Goal: Task Accomplishment & Management: Use online tool/utility

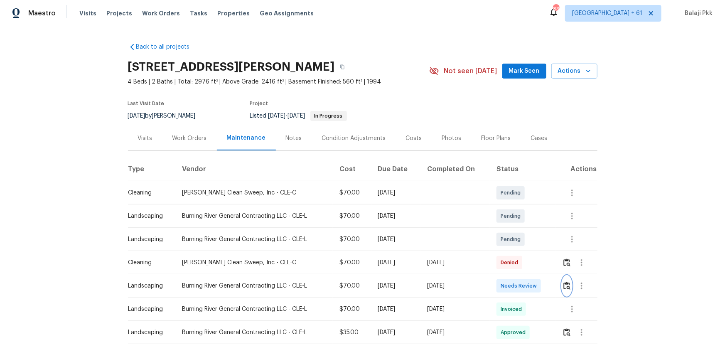
click at [516, 229] on img "button" at bounding box center [566, 286] width 7 height 8
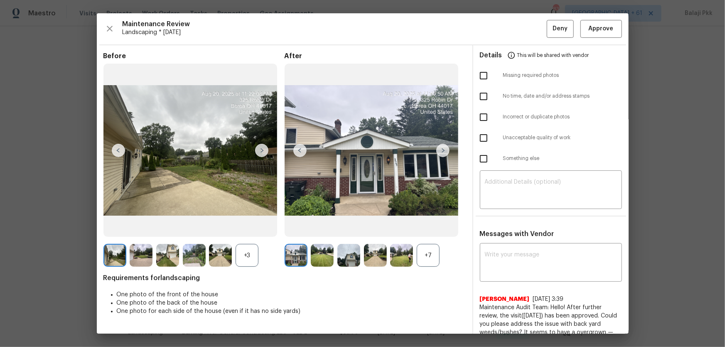
click at [441, 229] on div "+7" at bounding box center [375, 255] width 181 height 23
click at [418, 229] on div "+7" at bounding box center [428, 255] width 23 height 23
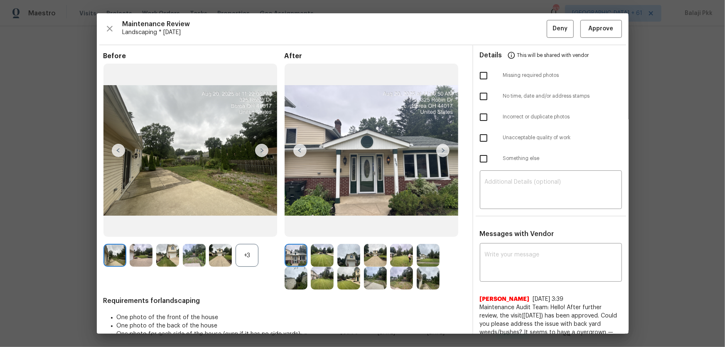
click at [253, 229] on div "+3" at bounding box center [247, 255] width 23 height 23
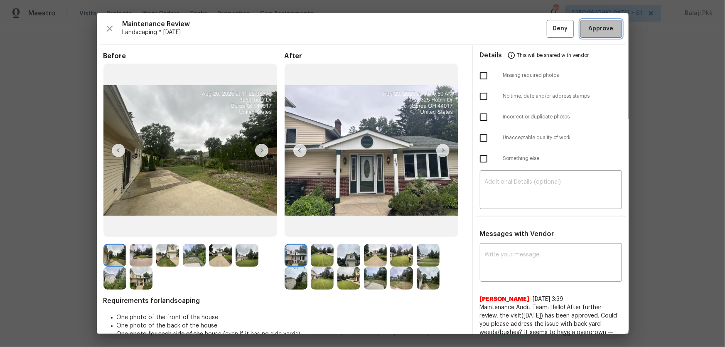
click at [516, 29] on span "Approve" at bounding box center [601, 29] width 25 height 10
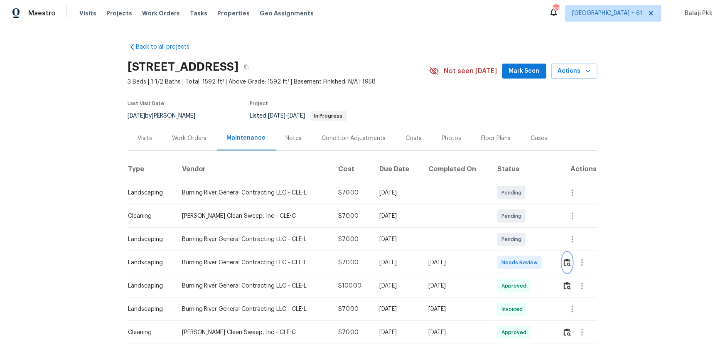
click at [516, 229] on button "button" at bounding box center [568, 263] width 10 height 20
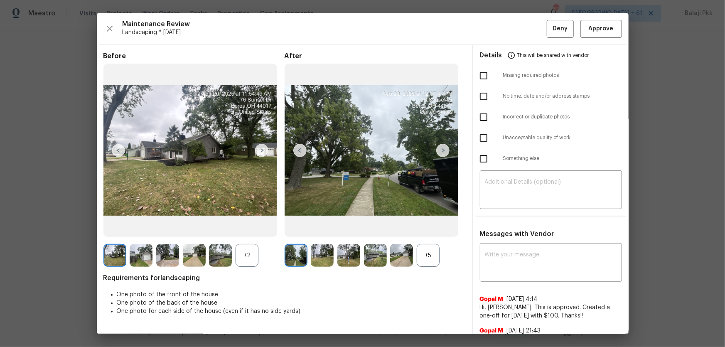
click at [430, 229] on div "+5" at bounding box center [428, 255] width 23 height 23
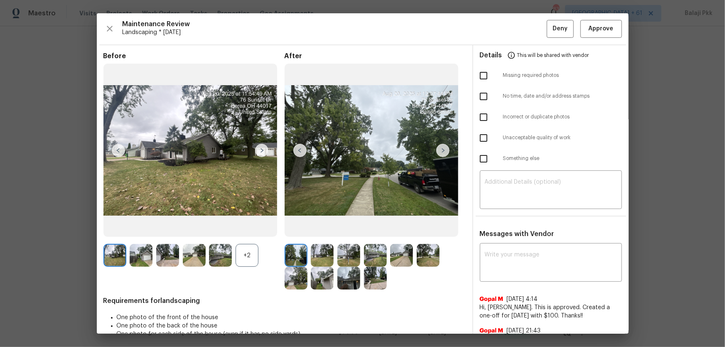
drag, startPoint x: 249, startPoint y: 257, endPoint x: 106, endPoint y: 7, distance: 288.0
click at [249, 229] on div "+2" at bounding box center [247, 255] width 23 height 23
drag, startPoint x: 591, startPoint y: 25, endPoint x: 524, endPoint y: 14, distance: 68.2
click at [516, 25] on span "Approve" at bounding box center [601, 29] width 25 height 10
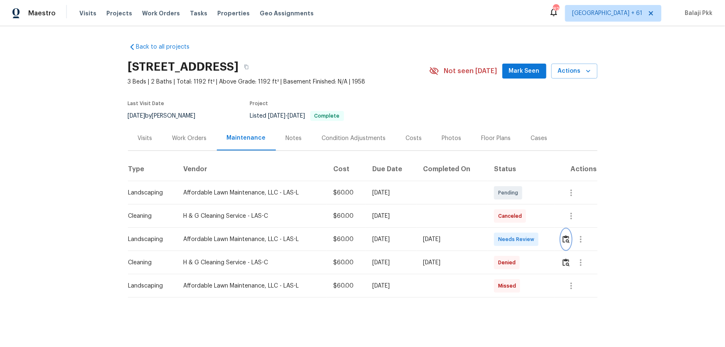
click at [516, 229] on button "button" at bounding box center [566, 239] width 10 height 20
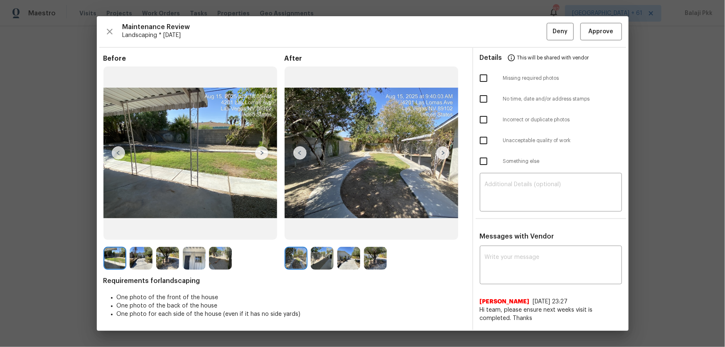
click at [190, 229] on img at bounding box center [194, 258] width 23 height 23
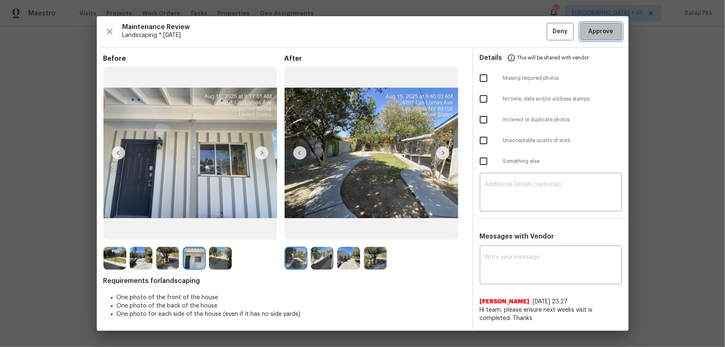
click at [516, 32] on span "Approve" at bounding box center [601, 32] width 25 height 10
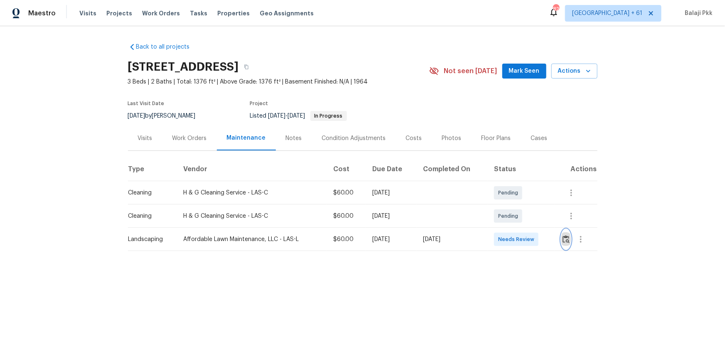
click at [516, 229] on button "button" at bounding box center [566, 239] width 10 height 20
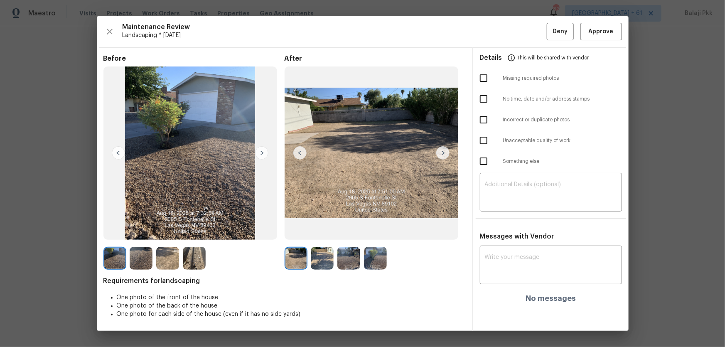
drag, startPoint x: 679, startPoint y: 112, endPoint x: 678, endPoint y: 132, distance: 20.0
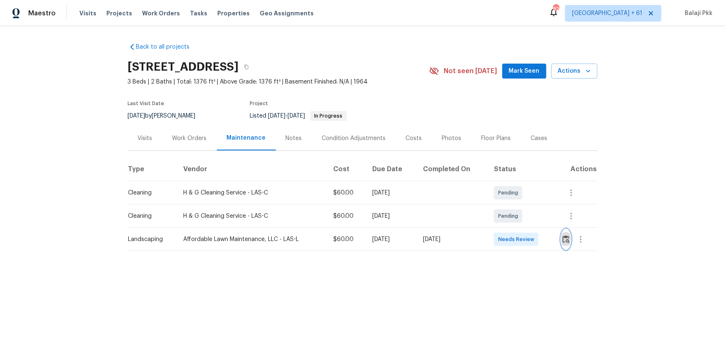
click at [516, 229] on img "button" at bounding box center [566, 239] width 7 height 8
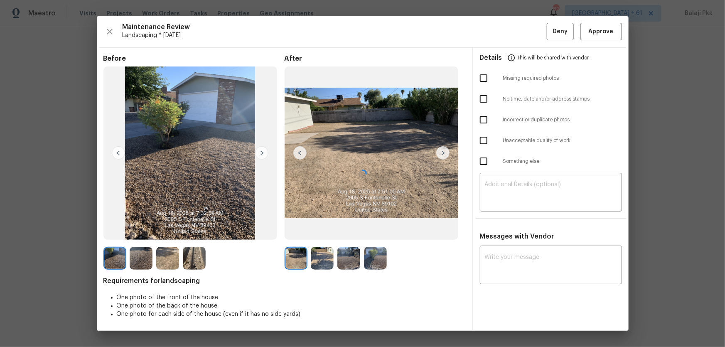
click at [486, 80] on input "checkbox" at bounding box center [483, 77] width 17 height 17
checkbox input "true"
click at [516, 175] on div at bounding box center [363, 173] width 532 height 315
click at [516, 184] on textarea at bounding box center [551, 193] width 132 height 23
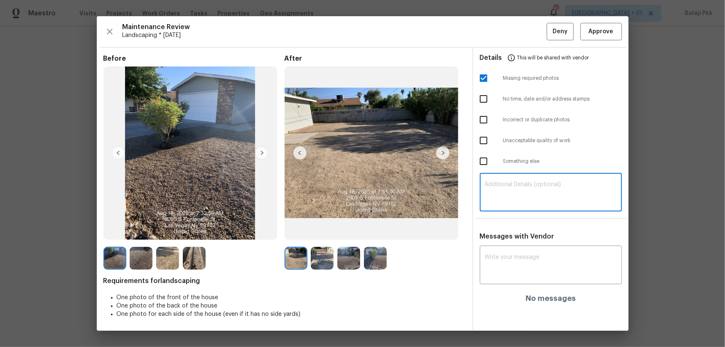
paste textarea "Maintenance Audit Team: Hello! Unfortunately, this Landscaping visit completed …"
type textarea "Maintenance Audit Team: Hello! Unfortunately, this Landscaping visit completed …"
click at [516, 229] on div "x ​" at bounding box center [551, 266] width 142 height 37
paste textarea "Maintenance Audit Team: Hello! Unfortunately, this Landscaping visit completed …"
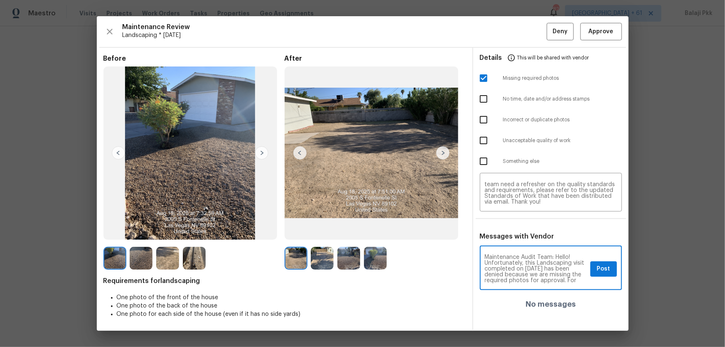
scroll to position [93, 0]
type textarea "Maintenance Audit Team: Hello! Unfortunately, this Landscaping visit completed …"
click at [485, 182] on textarea "Maintenance Audit Team: Hello! Unfortunately, this Landscaping visit completed …" at bounding box center [551, 193] width 132 height 23
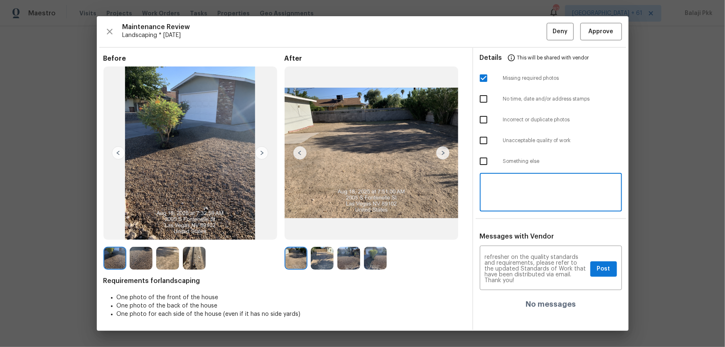
scroll to position [0, 0]
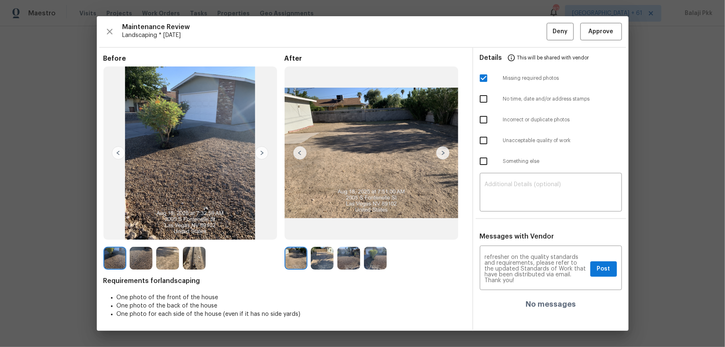
click at [516, 172] on ul "Details This will be shared with vendor Missing required photos No time, date a…" at bounding box center [550, 111] width 155 height 127
click at [516, 182] on textarea at bounding box center [551, 193] width 132 height 23
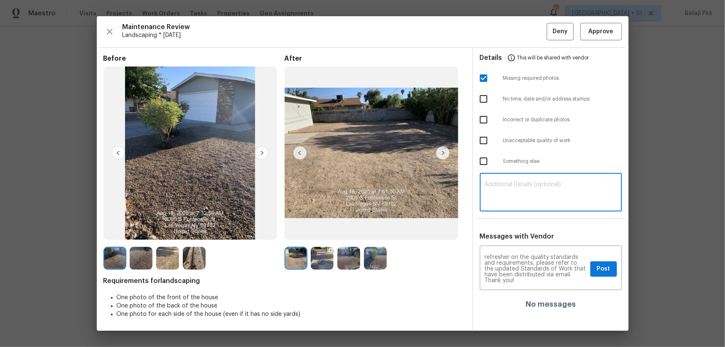
paste textarea "Maintenance Audit Team: Hello! Unfortunately, this Landscaping visit completed …"
type textarea "Maintenance Audit Team: Hello! Unfortunately, this Landscaping visit completed …"
click at [516, 229] on button "Post" at bounding box center [604, 268] width 27 height 15
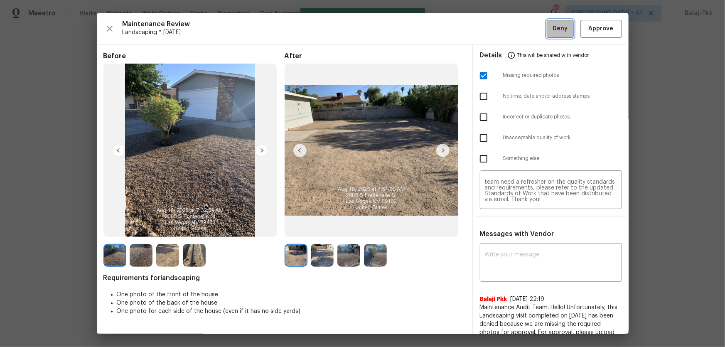
click at [516, 32] on button "Deny" at bounding box center [560, 29] width 27 height 18
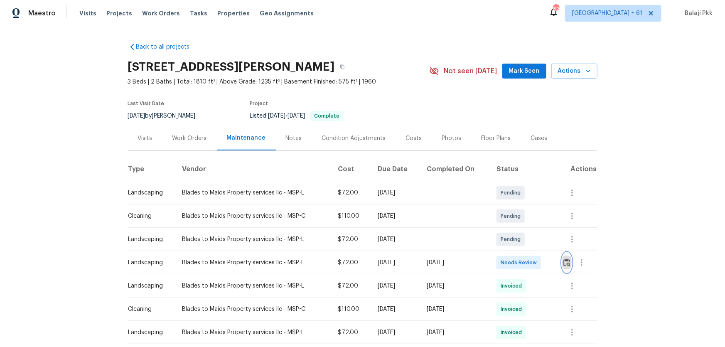
click at [516, 229] on button "button" at bounding box center [567, 263] width 10 height 20
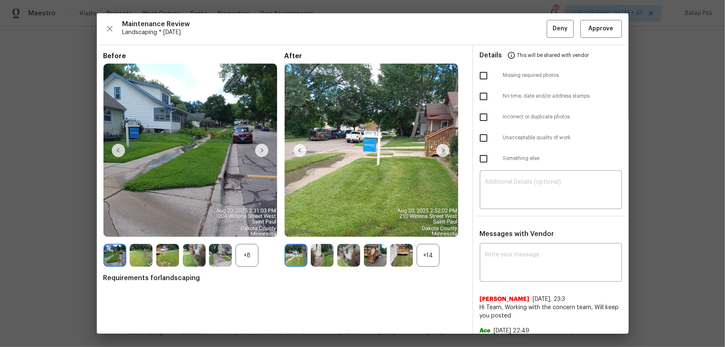
click at [424, 229] on div "+14" at bounding box center [428, 255] width 23 height 23
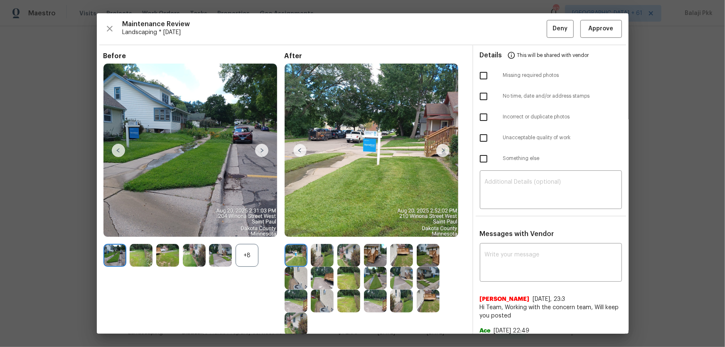
click at [242, 229] on div "+8" at bounding box center [247, 255] width 23 height 23
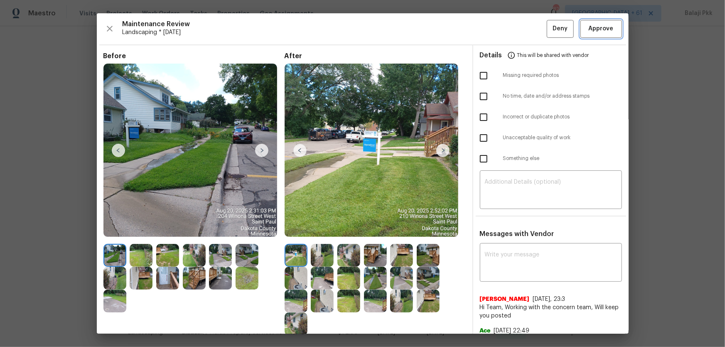
click at [516, 25] on span "Approve" at bounding box center [601, 29] width 25 height 10
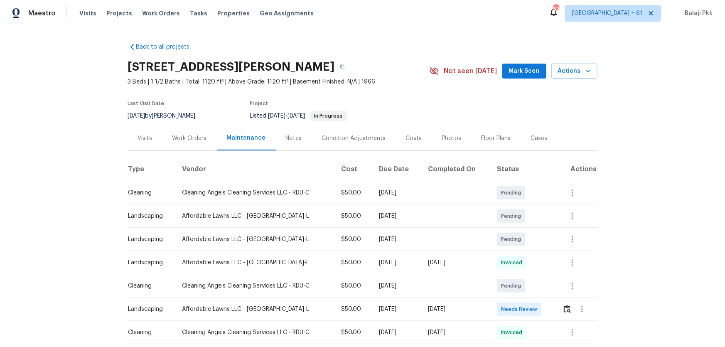
click at [651, 165] on div "Back to all projects [STREET_ADDRESS][PERSON_NAME] 3 Beds | 1 1/2 Baths | Total…" at bounding box center [362, 186] width 725 height 321
click at [567, 312] on img "button" at bounding box center [567, 309] width 7 height 8
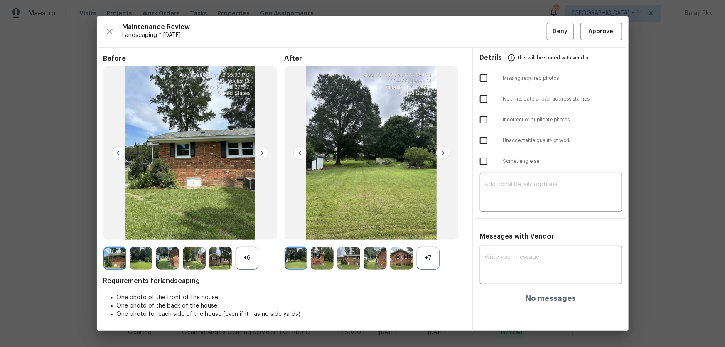
click at [431, 259] on div "+7" at bounding box center [428, 258] width 23 height 23
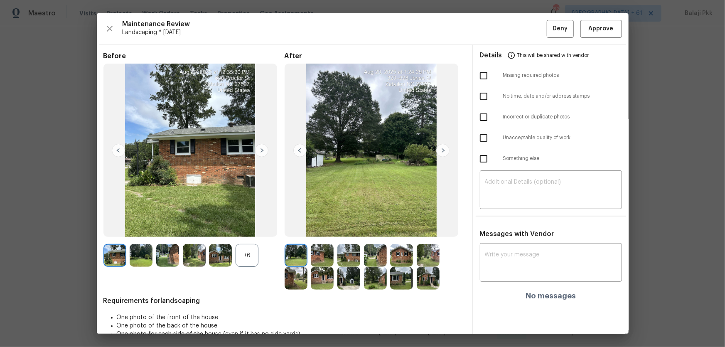
click at [246, 260] on div "+6" at bounding box center [247, 255] width 23 height 23
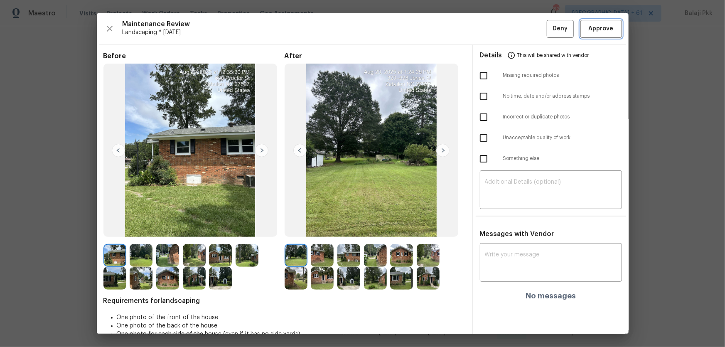
click at [598, 26] on span "Approve" at bounding box center [601, 29] width 25 height 10
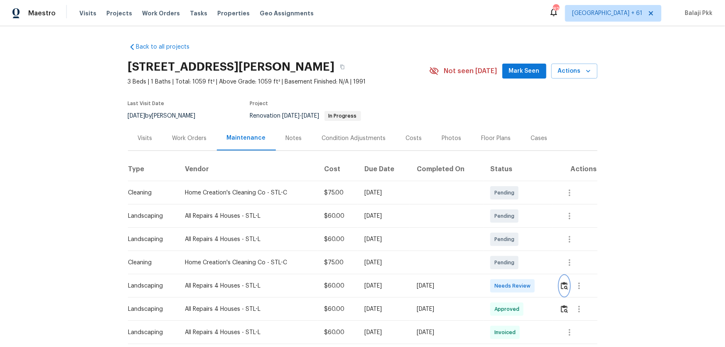
click at [516, 229] on img "button" at bounding box center [564, 286] width 7 height 8
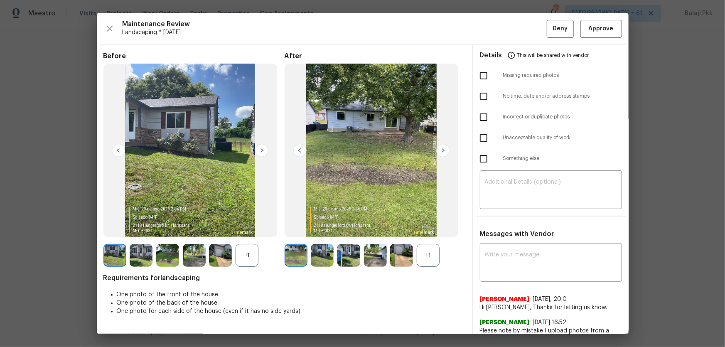
click at [428, 229] on div "+1" at bounding box center [428, 255] width 23 height 23
click at [246, 229] on div "+1" at bounding box center [247, 255] width 23 height 23
click at [516, 30] on span "Approve" at bounding box center [601, 29] width 25 height 10
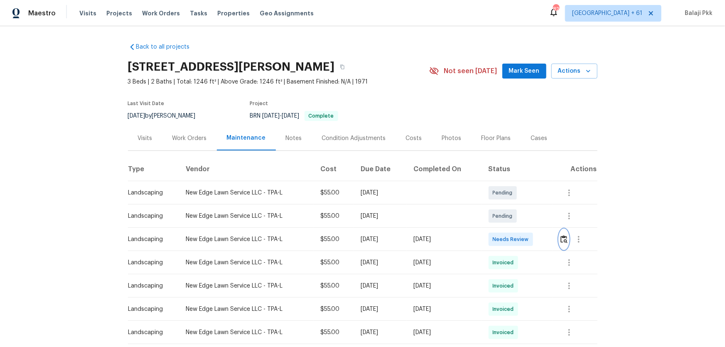
click at [516, 229] on img "button" at bounding box center [564, 239] width 7 height 8
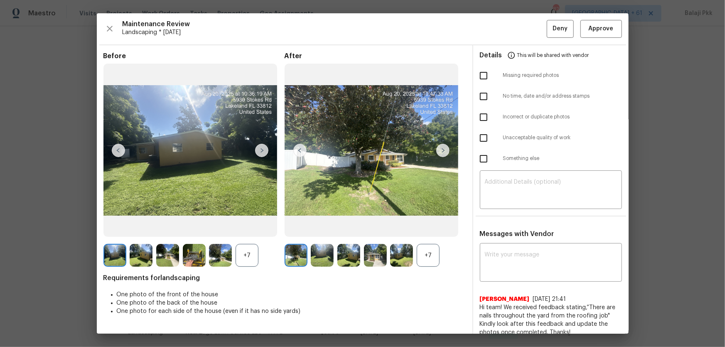
click at [428, 229] on div "+7" at bounding box center [428, 255] width 23 height 23
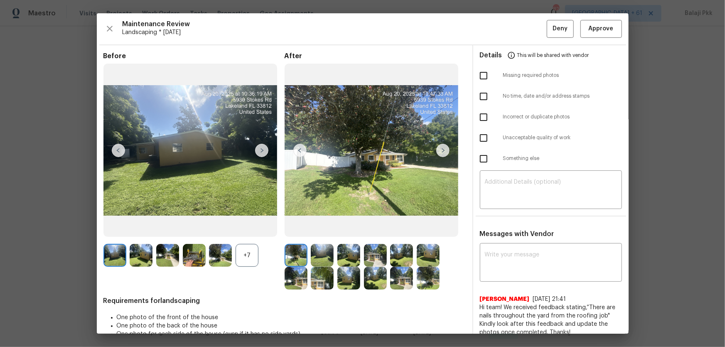
click at [245, 229] on div "+7" at bounding box center [247, 255] width 23 height 23
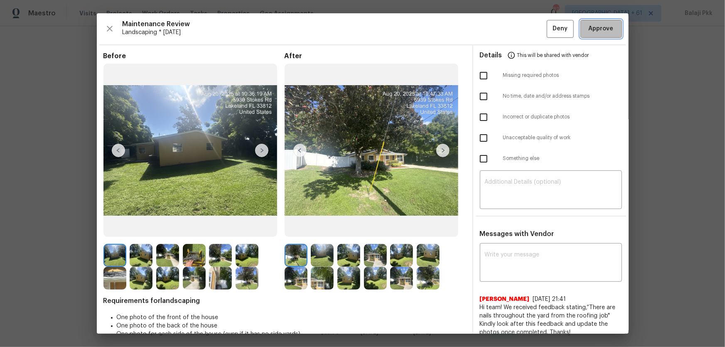
click at [516, 31] on span "Approve" at bounding box center [601, 29] width 25 height 10
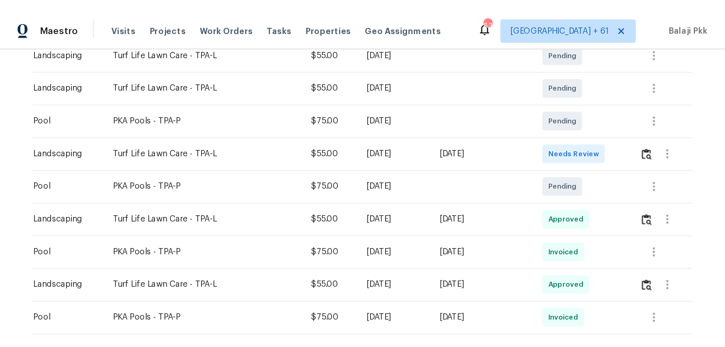
scroll to position [189, 0]
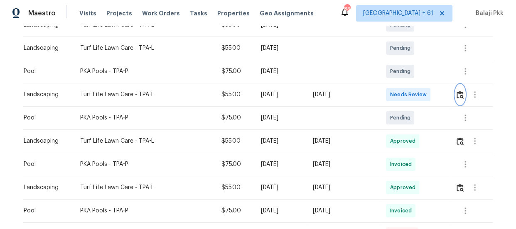
click at [455, 94] on button "button" at bounding box center [460, 95] width 10 height 20
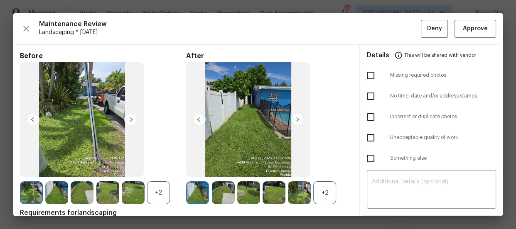
click at [324, 183] on div "+2" at bounding box center [324, 193] width 23 height 23
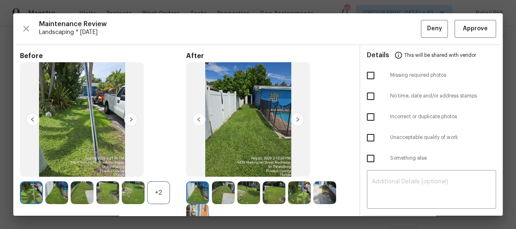
click at [160, 191] on div "+2" at bounding box center [158, 193] width 23 height 23
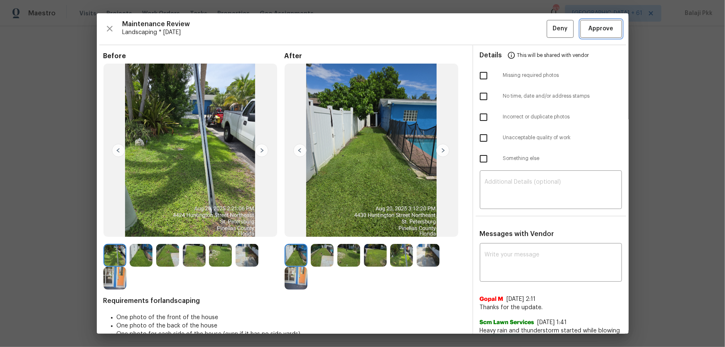
click at [516, 25] on span "Approve" at bounding box center [601, 29] width 25 height 10
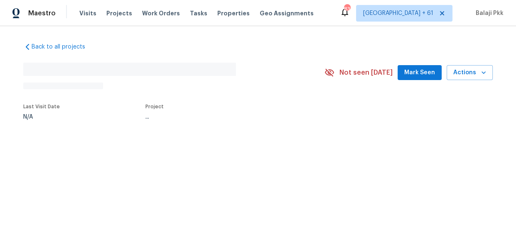
click at [277, 42] on div "Back to all projects No address found N/A Not seen [DATE] Mark Seen Actions Las…" at bounding box center [258, 80] width 470 height 89
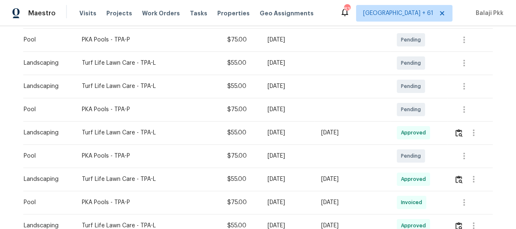
scroll to position [151, 0]
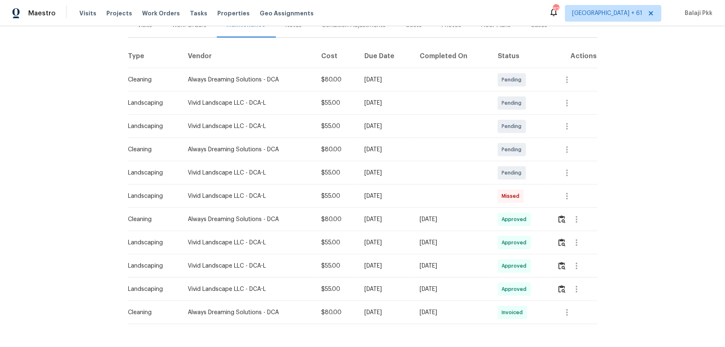
scroll to position [146, 0]
